Goal: Complete application form

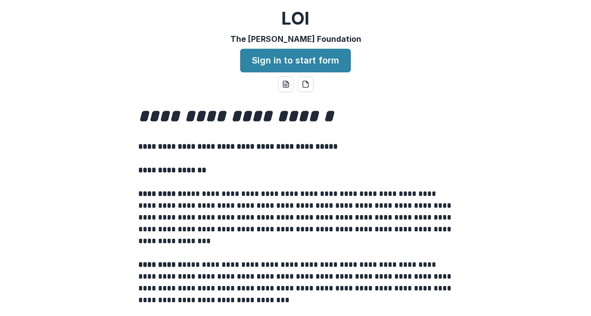
click at [302, 62] on link "Sign in to start form" at bounding box center [295, 61] width 111 height 24
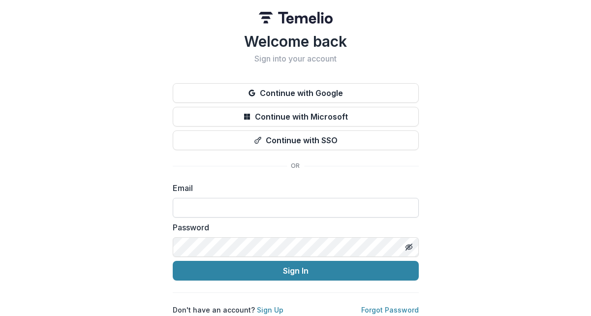
click at [241, 210] on input at bounding box center [296, 208] width 246 height 20
type input "**********"
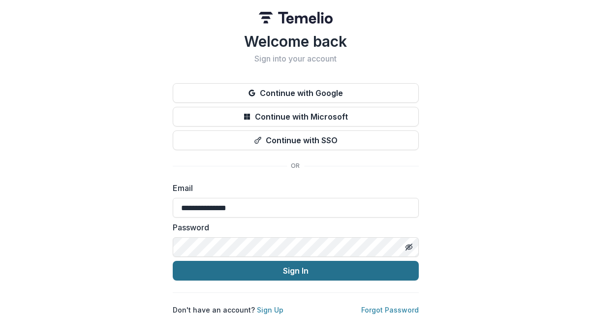
click at [295, 273] on button "Sign In" at bounding box center [296, 271] width 246 height 20
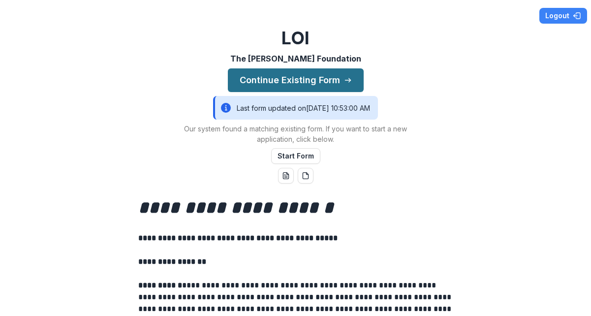
click at [313, 77] on button "Continue Existing Form" at bounding box center [296, 80] width 136 height 24
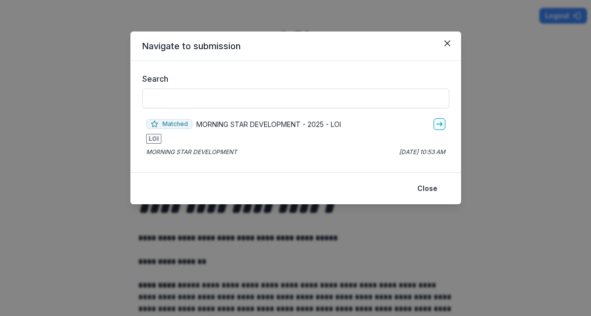
click at [249, 124] on p "MORNING STAR DEVELOPMENT - 2025 - LOI" at bounding box center [268, 124] width 145 height 10
click at [445, 126] on link "go-to" at bounding box center [440, 124] width 12 height 12
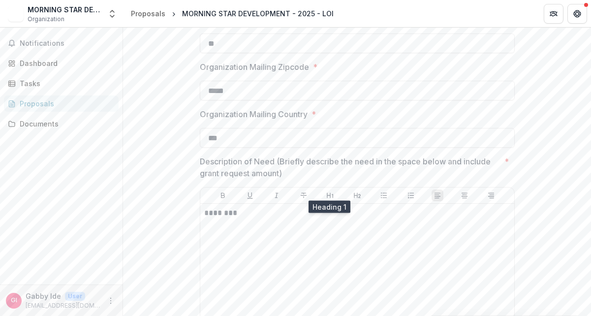
scroll to position [721, 0]
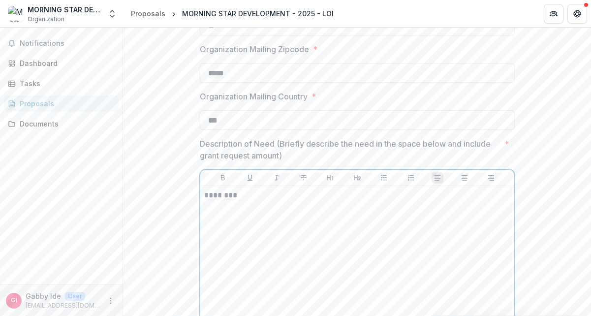
click at [282, 206] on div "********" at bounding box center [357, 264] width 306 height 148
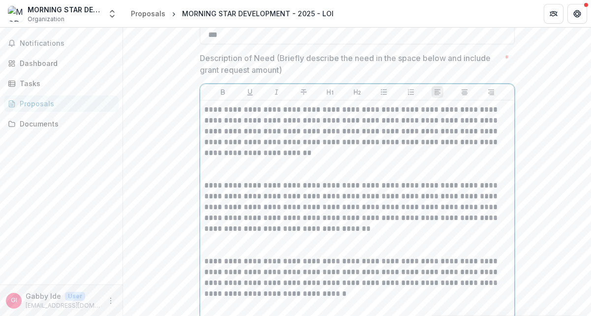
scroll to position [810, 0]
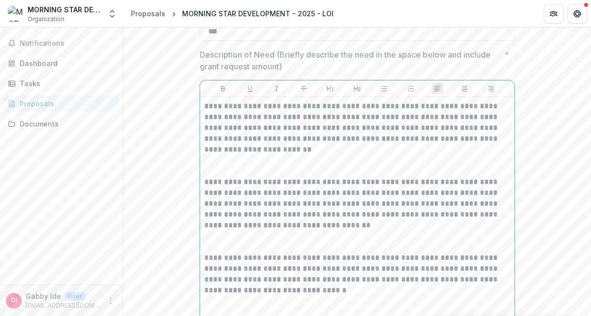
click at [227, 164] on p at bounding box center [357, 166] width 306 height 22
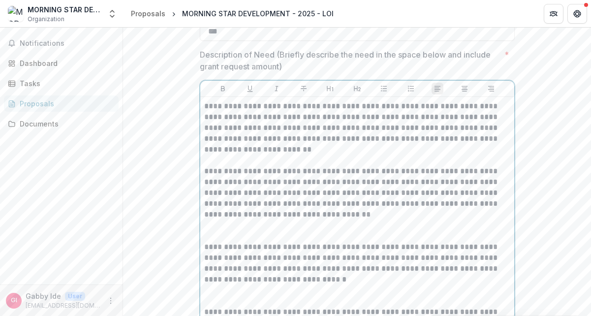
click at [206, 232] on p at bounding box center [357, 231] width 306 height 22
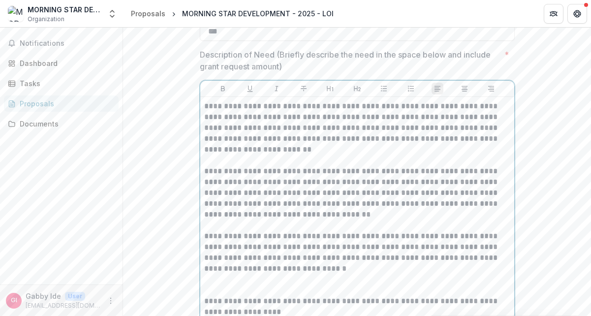
click at [215, 287] on p at bounding box center [357, 285] width 306 height 22
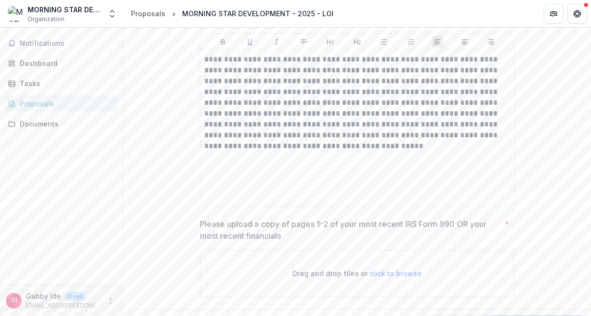
scroll to position [1816, 0]
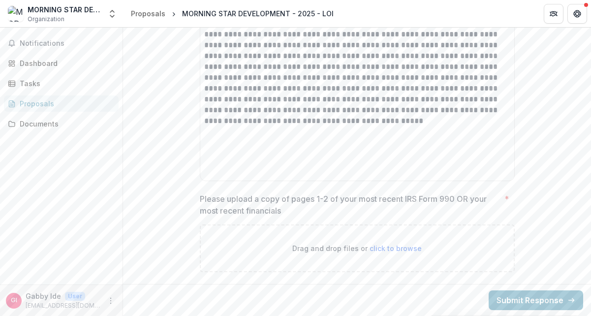
click at [385, 248] on span "click to browse" at bounding box center [396, 248] width 52 height 8
type input "**********"
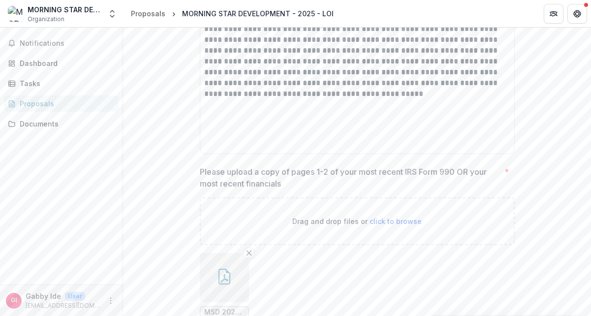
scroll to position [1897, 0]
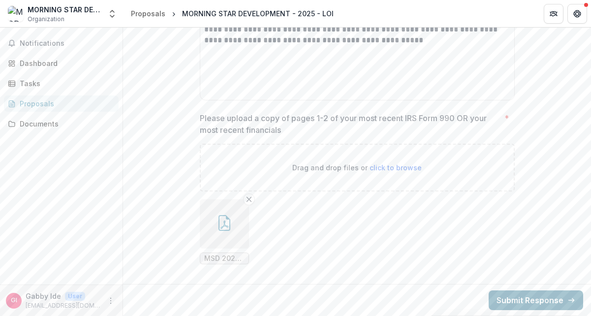
click at [524, 297] on button "Submit Response" at bounding box center [536, 300] width 95 height 20
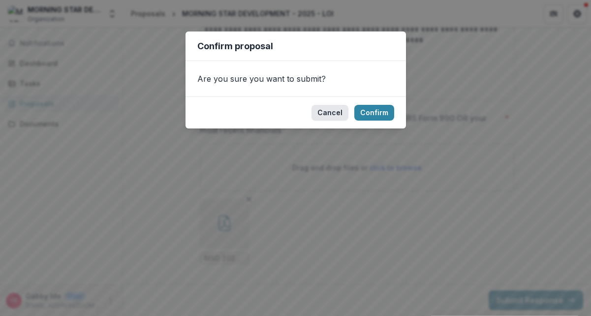
click at [328, 118] on button "Cancel" at bounding box center [330, 113] width 37 height 16
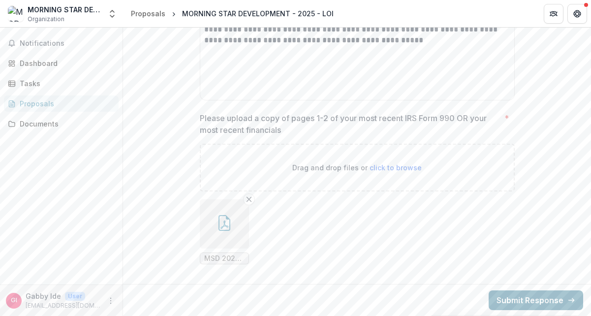
click at [510, 297] on button "Submit Response" at bounding box center [536, 300] width 95 height 20
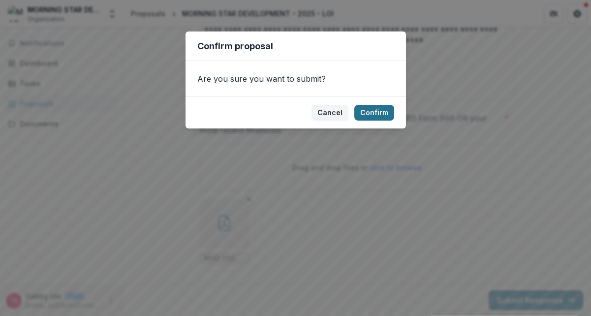
click at [378, 108] on button "Confirm" at bounding box center [374, 113] width 40 height 16
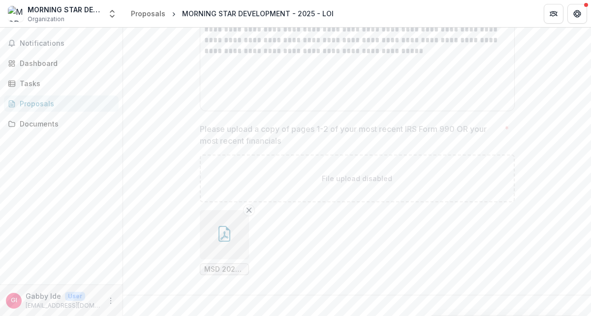
scroll to position [1929, 0]
